Goal: Information Seeking & Learning: Learn about a topic

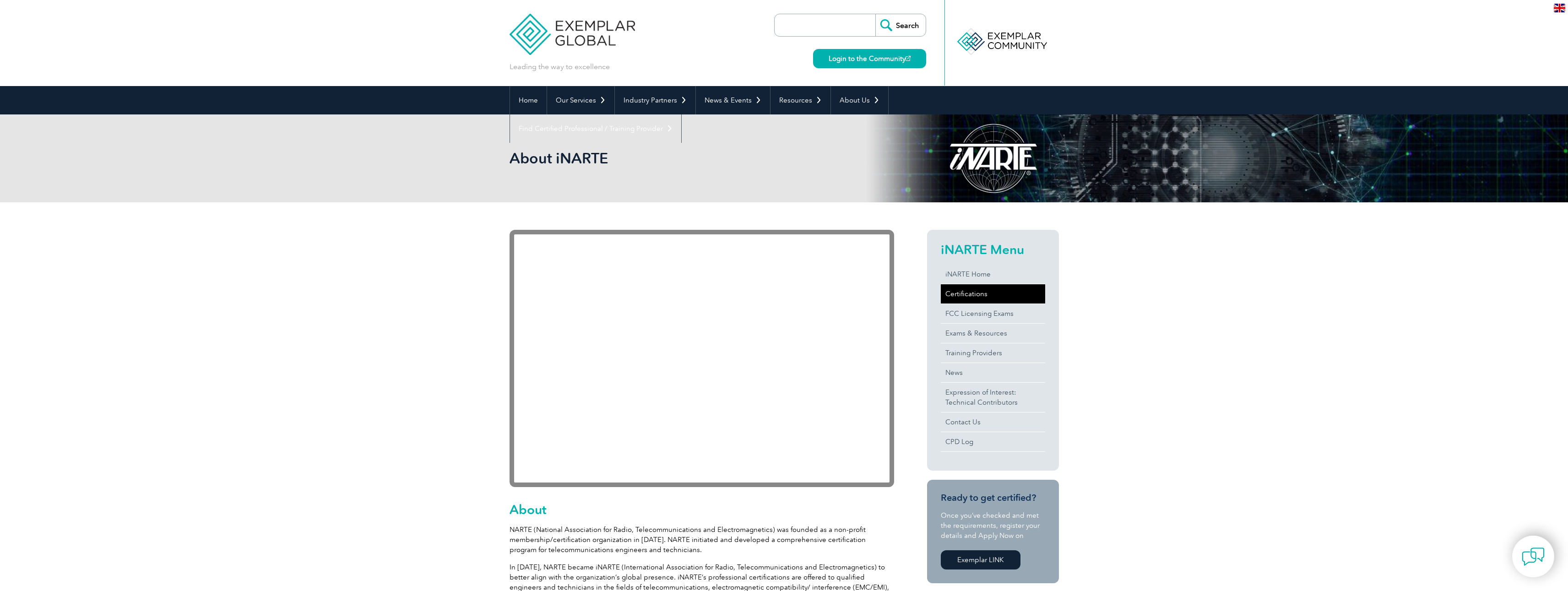
click at [962, 295] on link "Certifications" at bounding box center [993, 294] width 104 height 19
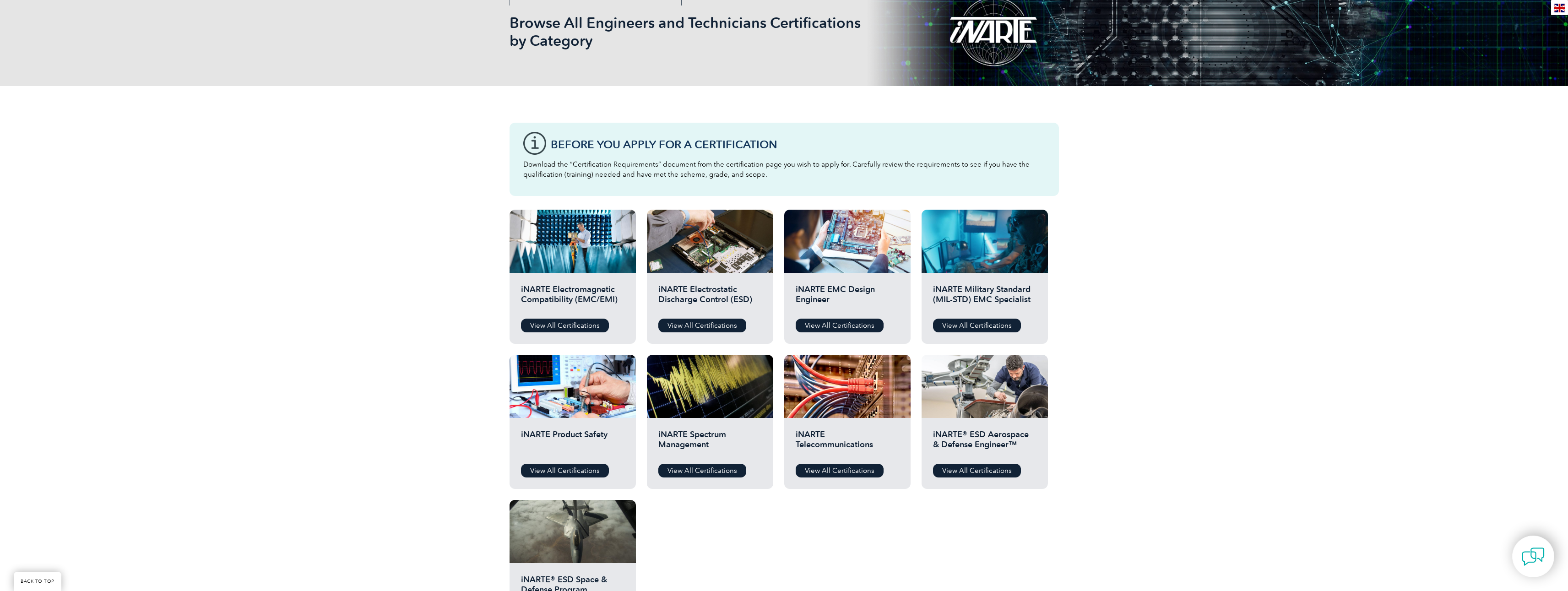
scroll to position [229, 0]
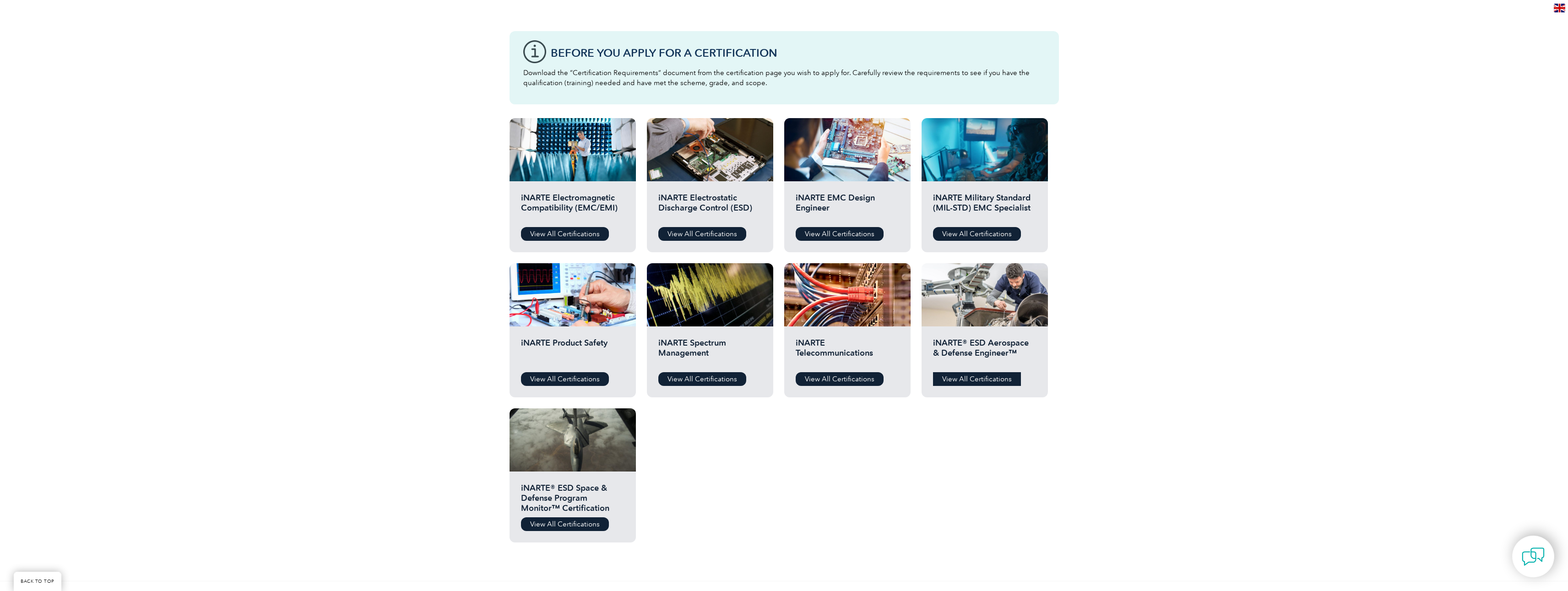
click at [958, 379] on link "View All Certifications" at bounding box center [977, 379] width 88 height 14
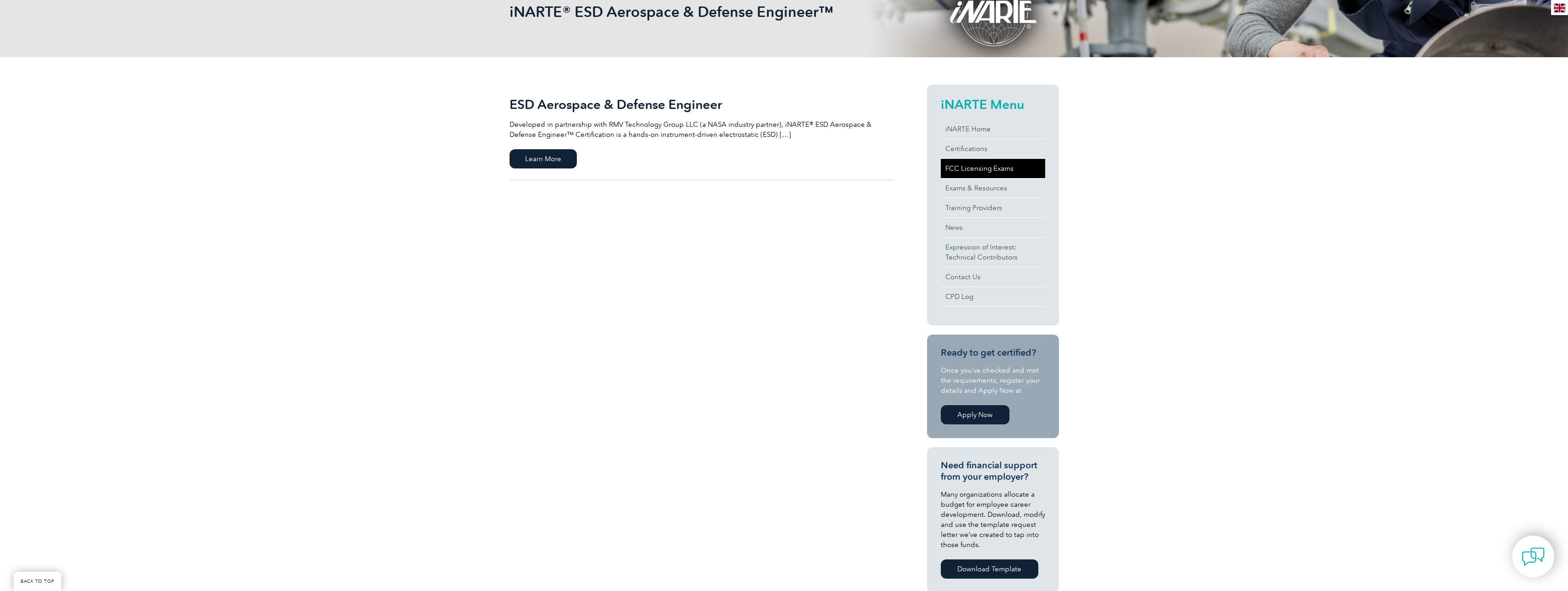
scroll to position [138, 0]
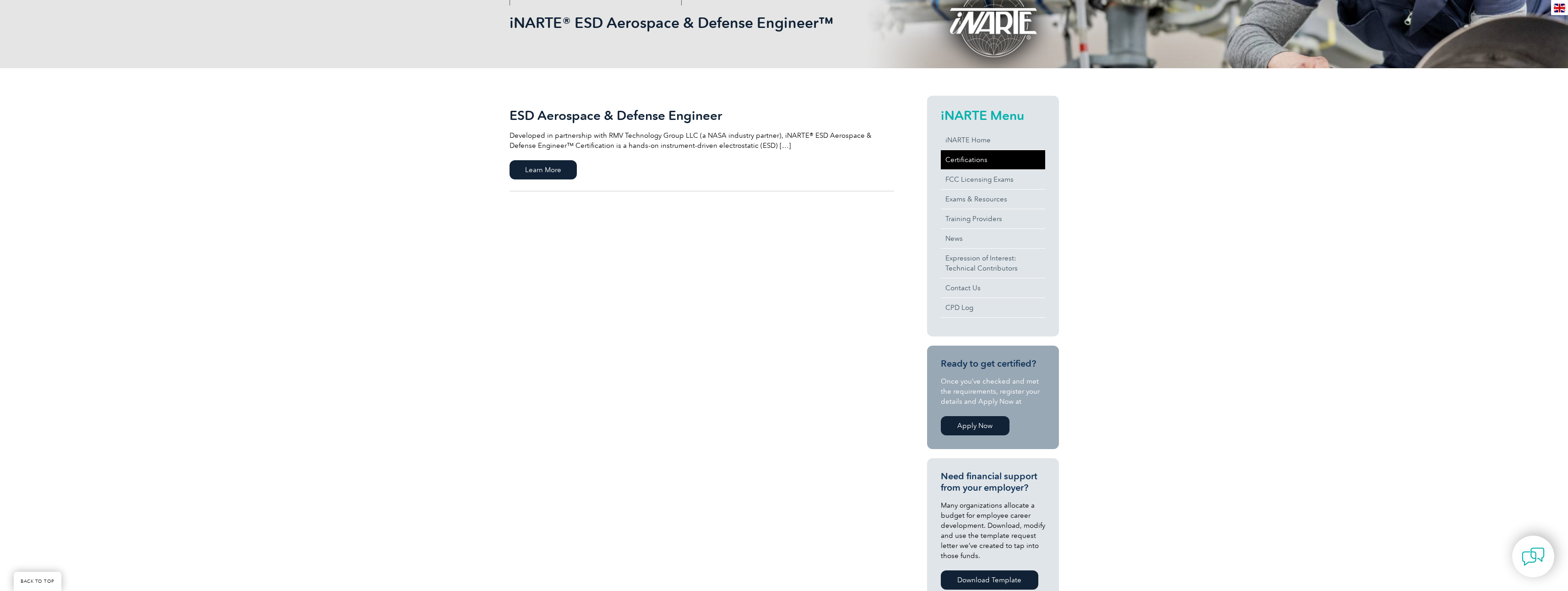
click at [1006, 161] on link "Certifications" at bounding box center [993, 160] width 104 height 19
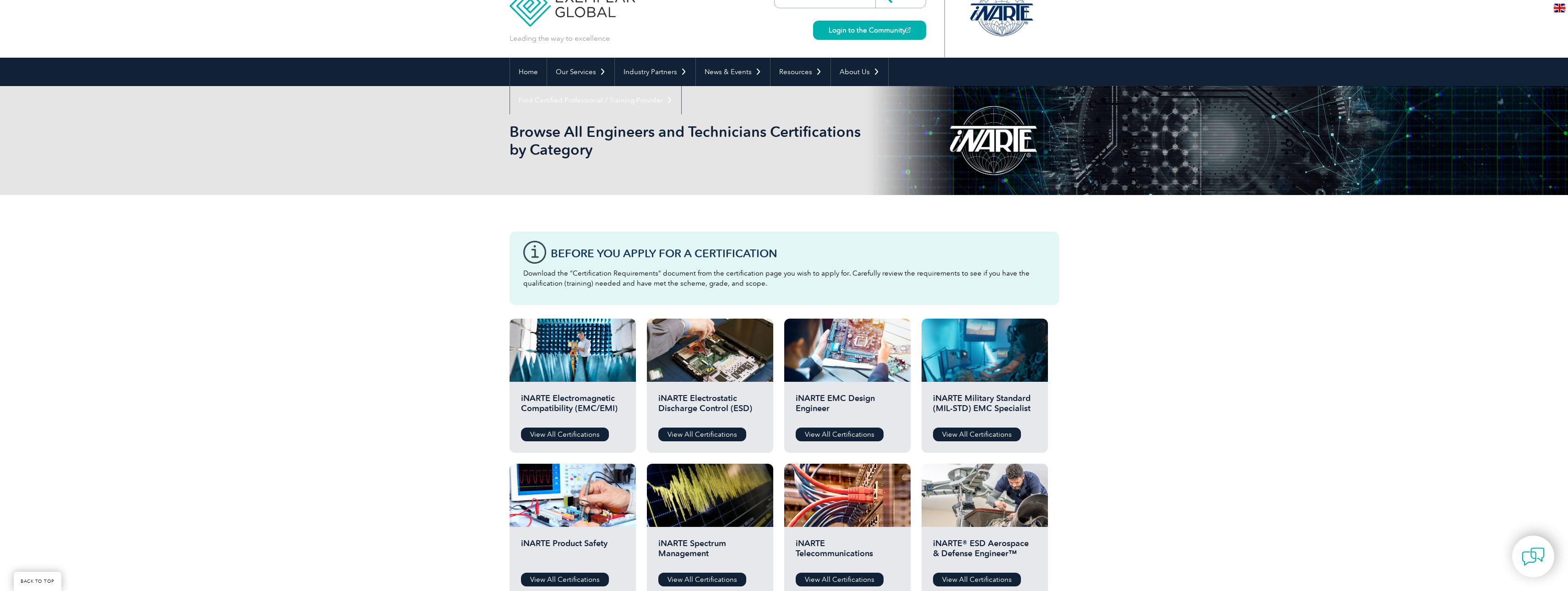
scroll to position [183, 0]
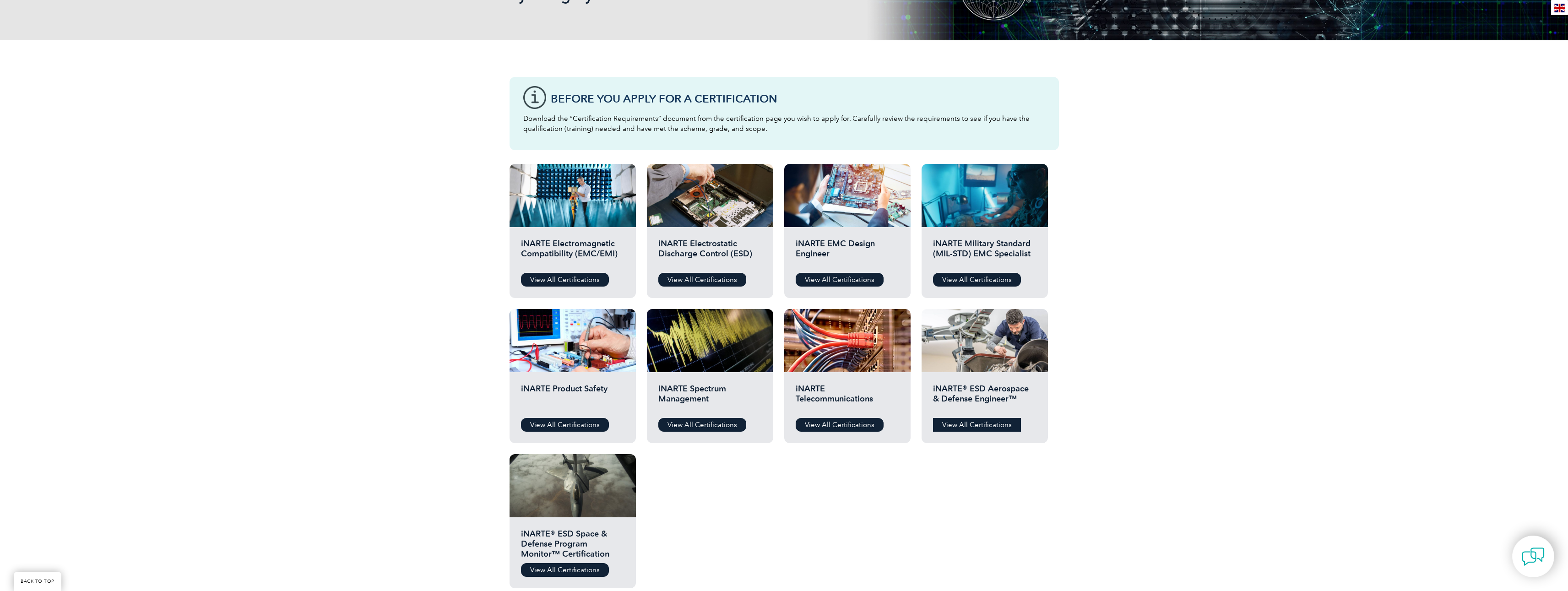
click at [980, 424] on link "View All Certifications" at bounding box center [977, 425] width 88 height 14
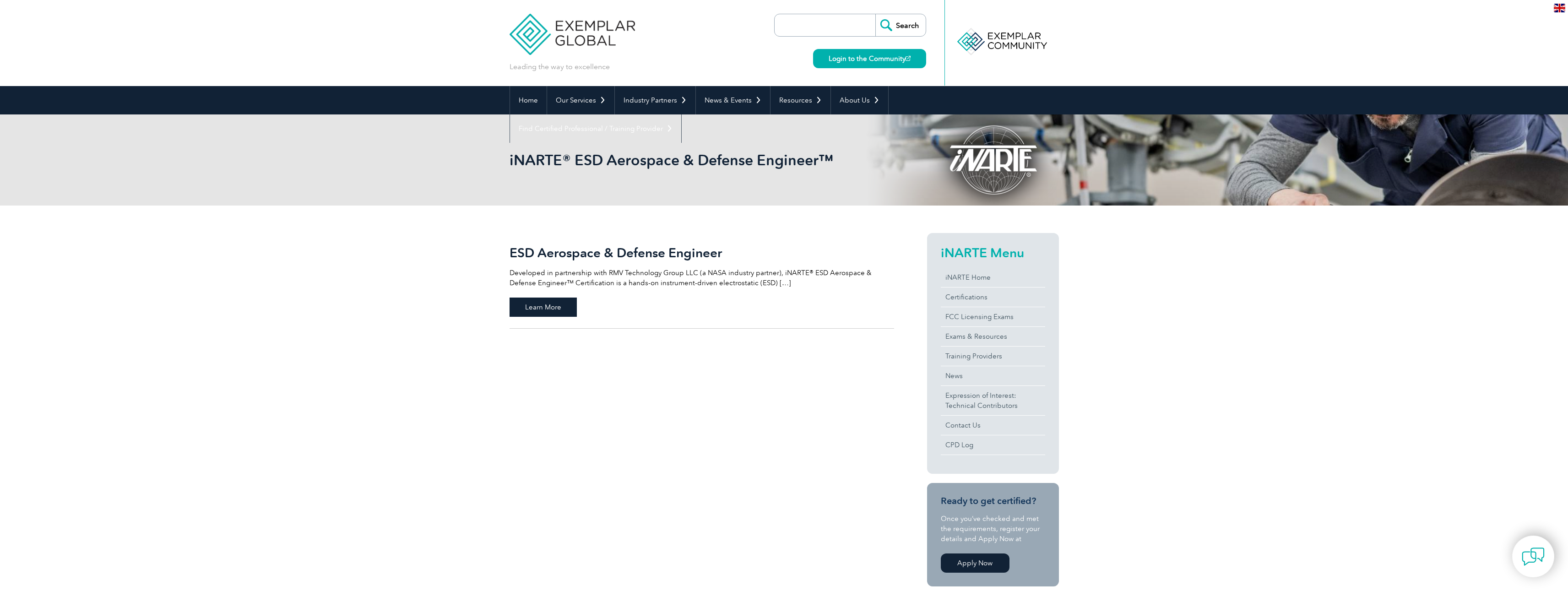
click at [538, 309] on span "Learn More" at bounding box center [543, 307] width 68 height 19
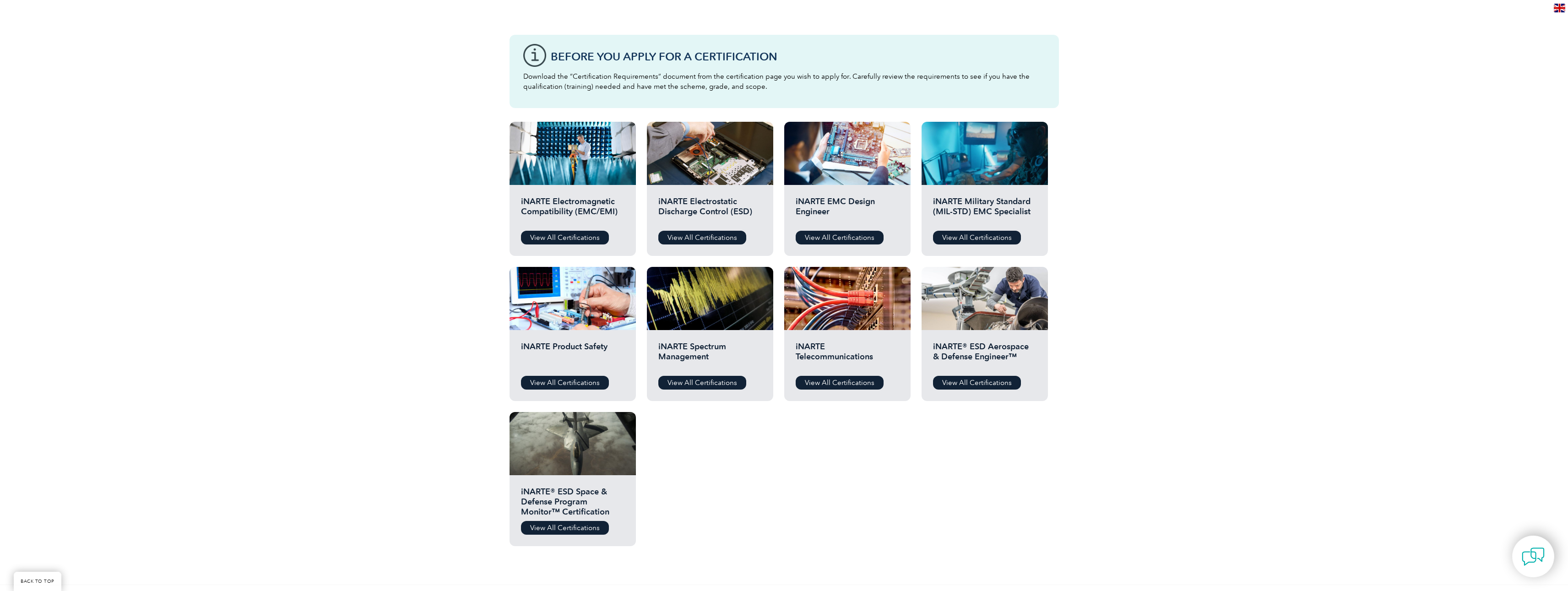
scroll to position [229, 0]
